Goal: Check status: Check status

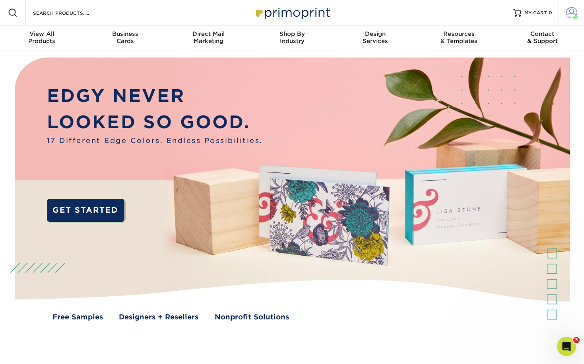
click at [573, 14] on span at bounding box center [571, 12] width 11 height 11
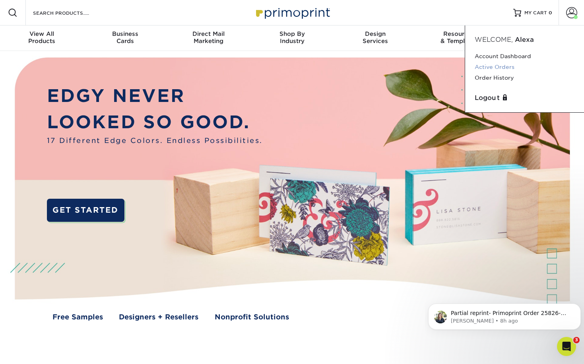
click at [496, 64] on link "Active Orders" at bounding box center [525, 67] width 100 height 11
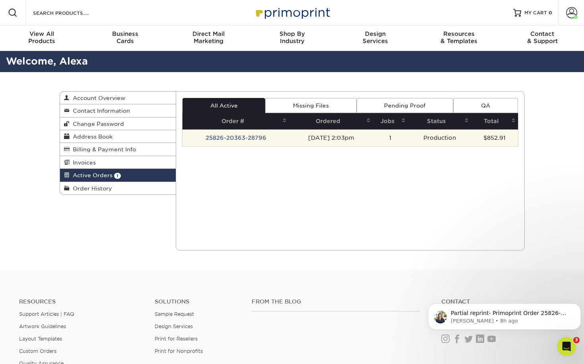
click at [214, 136] on td "25826-20363-28796" at bounding box center [236, 137] width 107 height 17
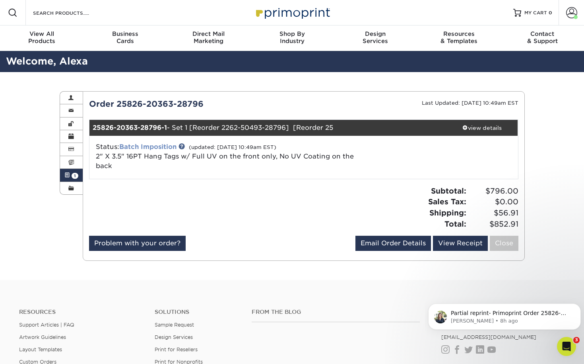
click at [161, 144] on link "Batch Imposition" at bounding box center [147, 147] width 57 height 8
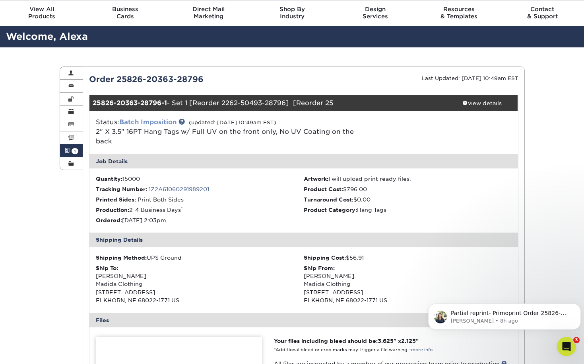
scroll to position [40, 0]
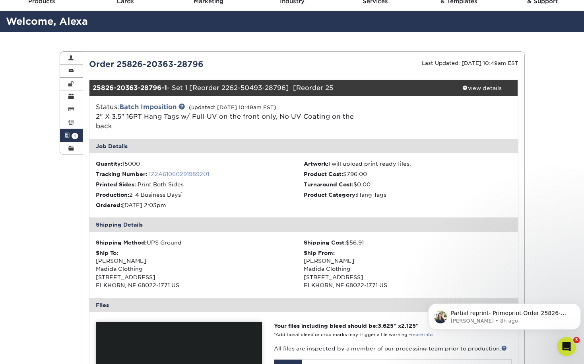
click at [161, 173] on link "1Z2A61060291989201" at bounding box center [179, 174] width 60 height 6
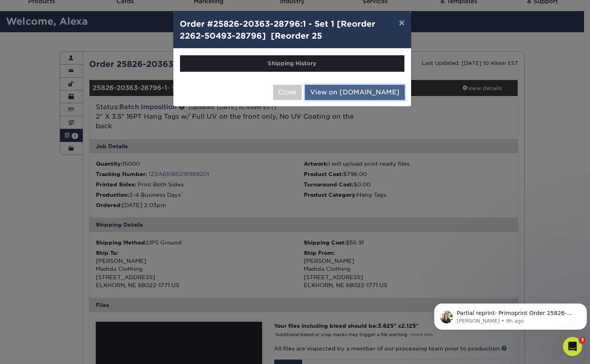
click at [365, 93] on link "View on [DOMAIN_NAME]" at bounding box center [355, 92] width 100 height 15
click at [405, 21] on button "×" at bounding box center [402, 23] width 18 height 22
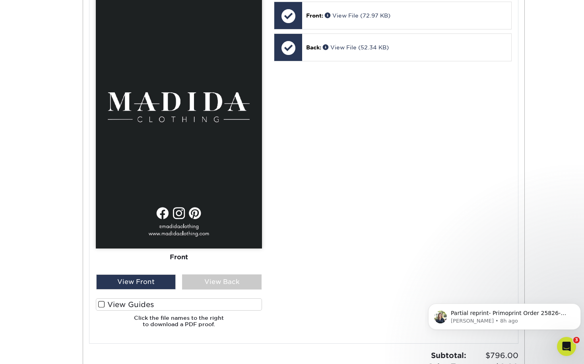
scroll to position [392, 0]
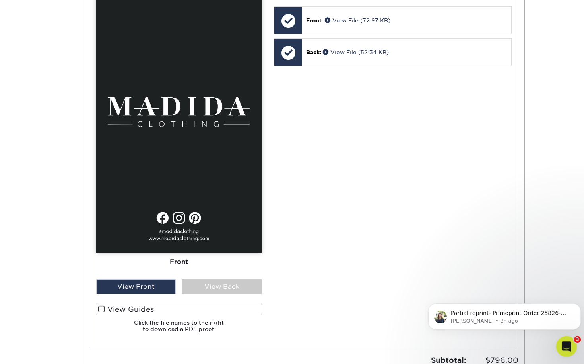
click at [566, 346] on icon "Open Intercom Messenger" at bounding box center [566, 345] width 6 height 6
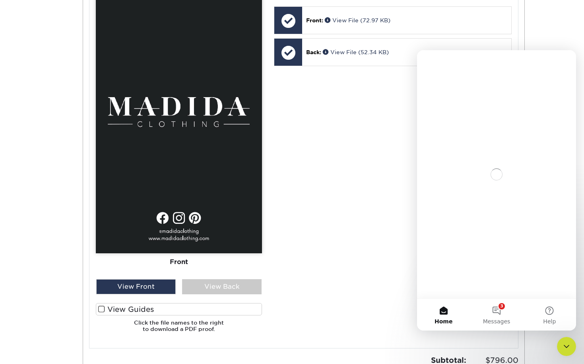
scroll to position [0, 0]
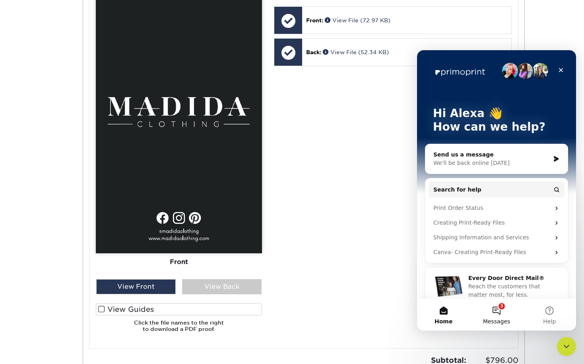
click at [499, 313] on button "3 Messages" at bounding box center [496, 314] width 53 height 32
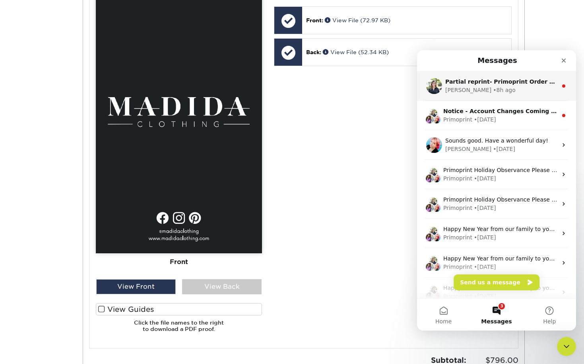
click at [488, 90] on div "[PERSON_NAME] • 8h ago" at bounding box center [501, 90] width 112 height 8
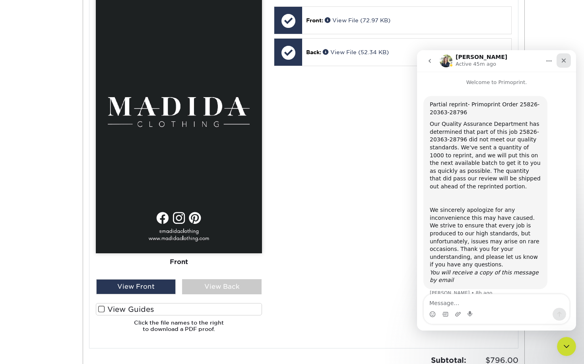
click at [567, 62] on icon "Close" at bounding box center [564, 60] width 6 height 6
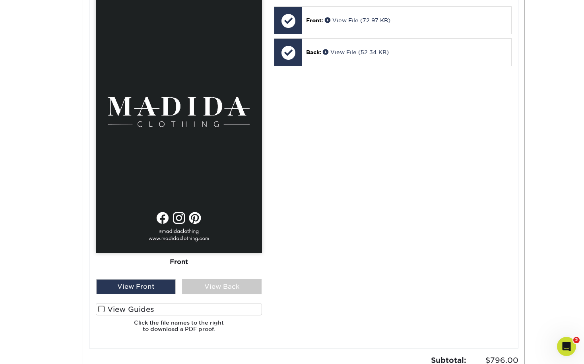
scroll to position [4, 0]
click at [562, 345] on icon "Open Intercom Messenger" at bounding box center [565, 344] width 13 height 13
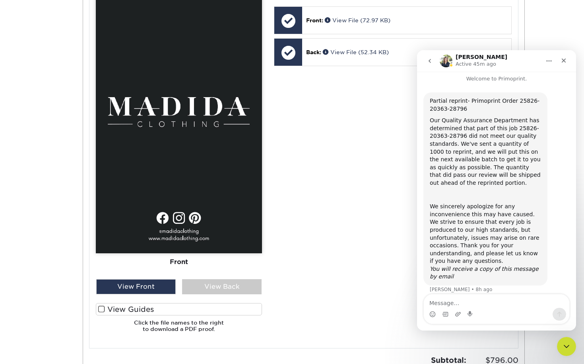
click at [430, 64] on button "go back" at bounding box center [429, 60] width 15 height 15
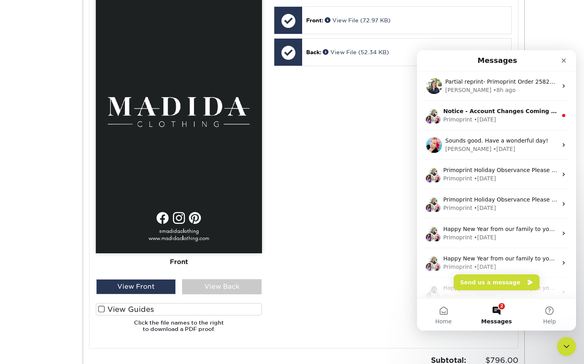
scroll to position [0, 0]
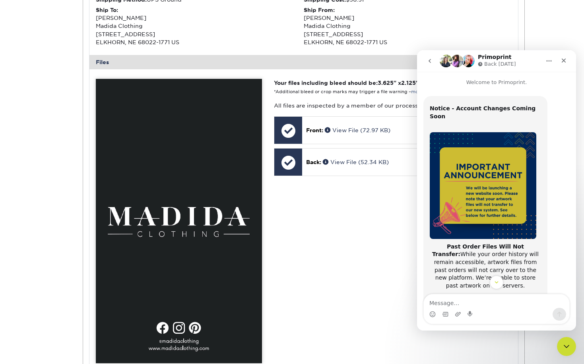
scroll to position [273, 0]
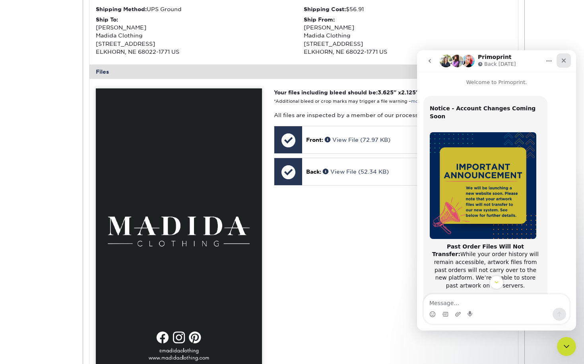
click at [568, 62] on div "Close" at bounding box center [564, 60] width 14 height 14
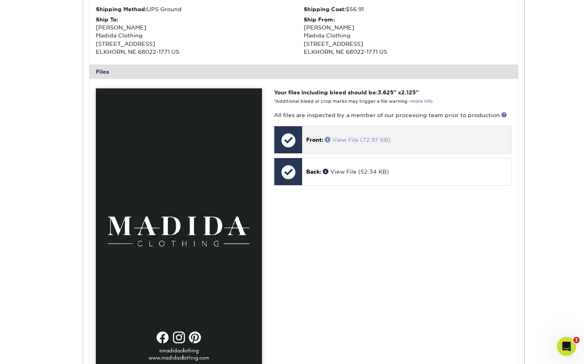
click at [347, 139] on link "View File (72.97 KB)" at bounding box center [358, 139] width 66 height 6
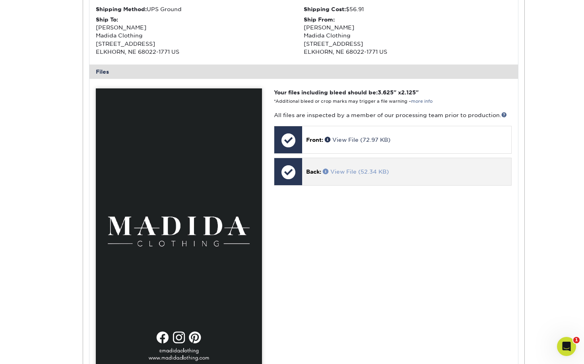
click at [330, 172] on span at bounding box center [327, 171] width 8 height 6
